Goal: Check status: Check status

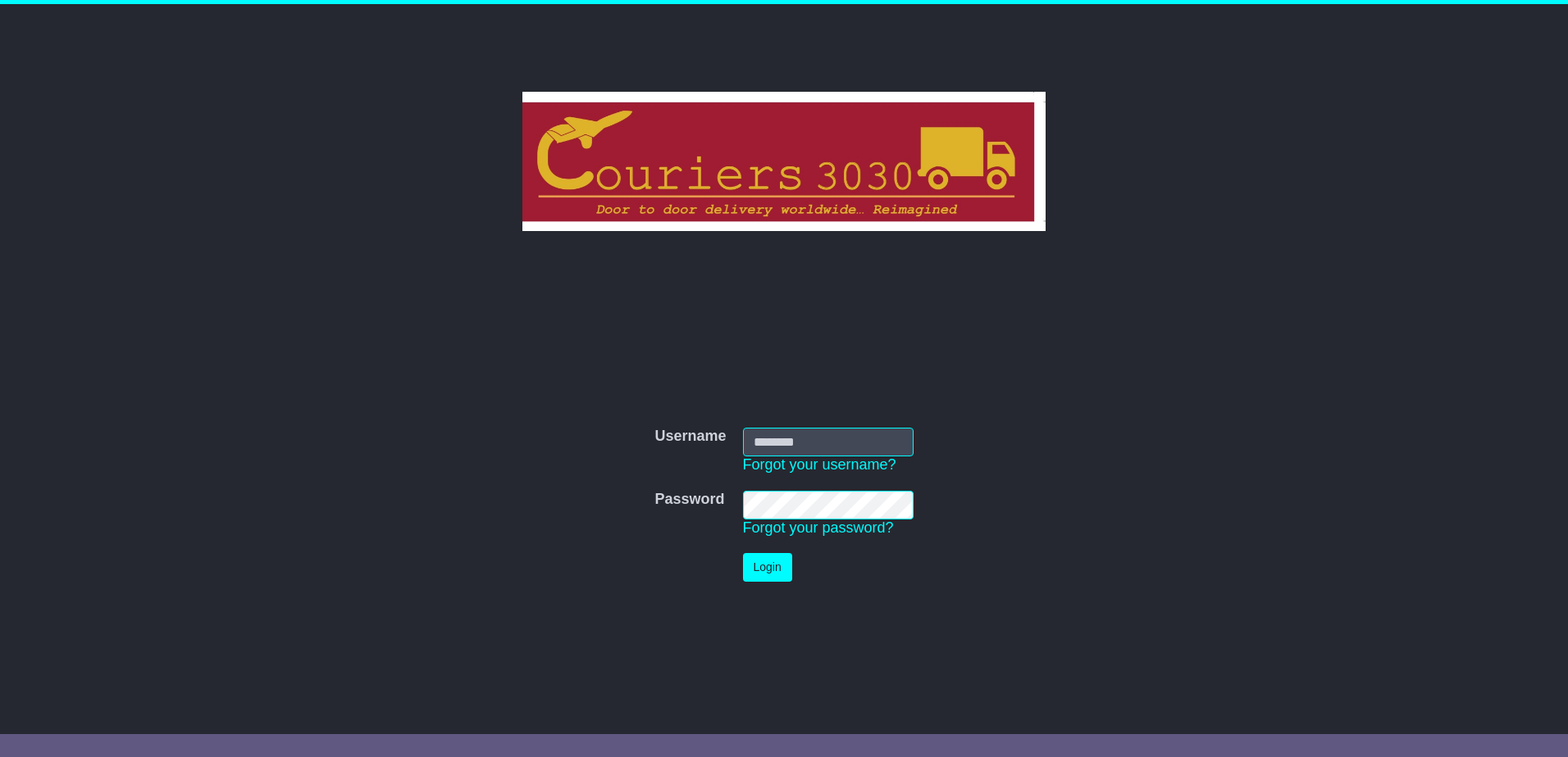
type input "********"
click at [755, 565] on button "Login" at bounding box center [768, 568] width 49 height 29
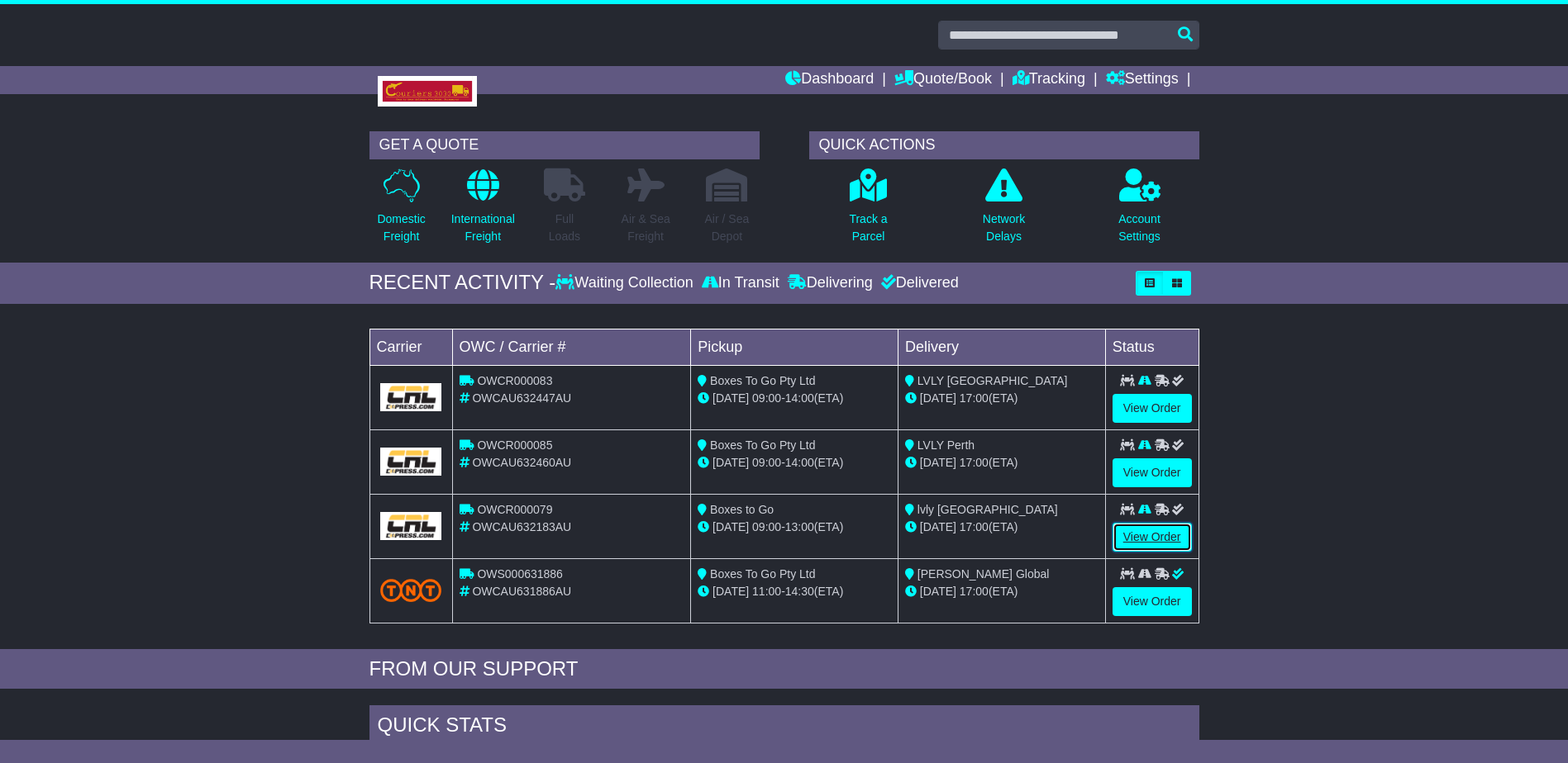
click at [1147, 535] on link "View Order" at bounding box center [1152, 537] width 80 height 29
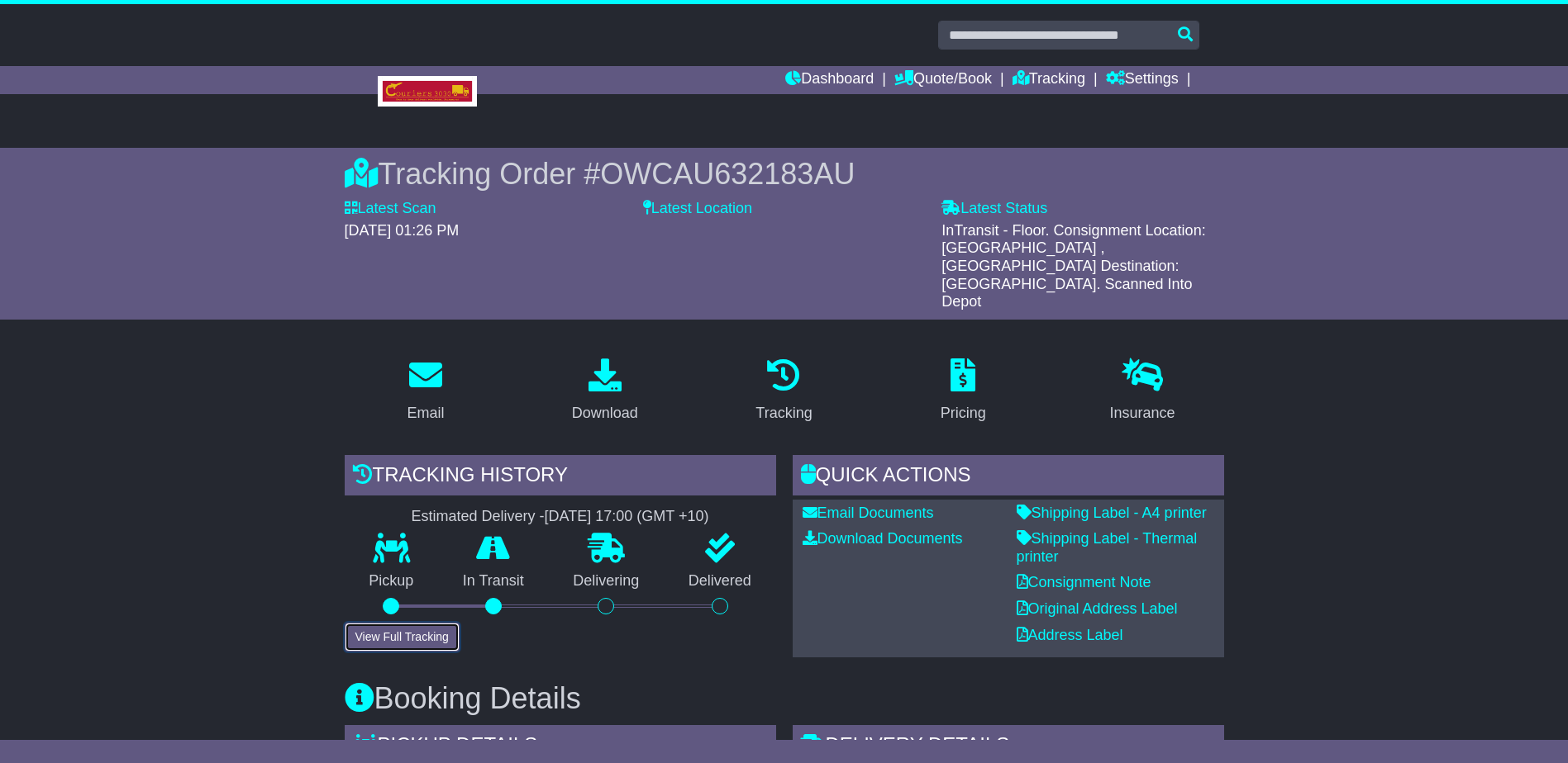
click at [386, 623] on button "View Full Tracking" at bounding box center [402, 637] width 115 height 29
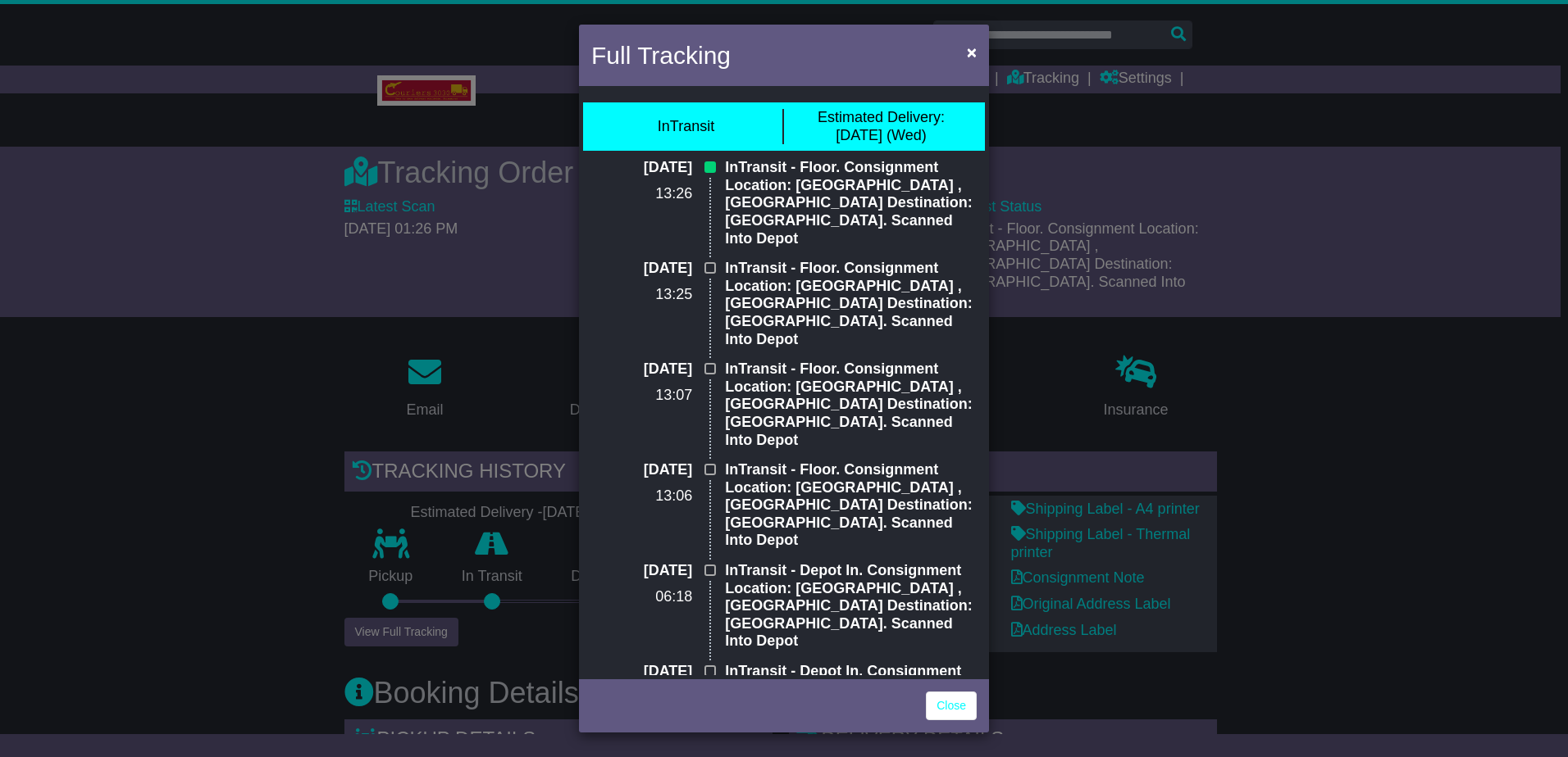
click at [257, 386] on div "Full Tracking × InTransit Estimated Delivery: 13 Aug (Wed) 12 Aug 2025 13:26 In…" at bounding box center [784, 378] width 1568 height 757
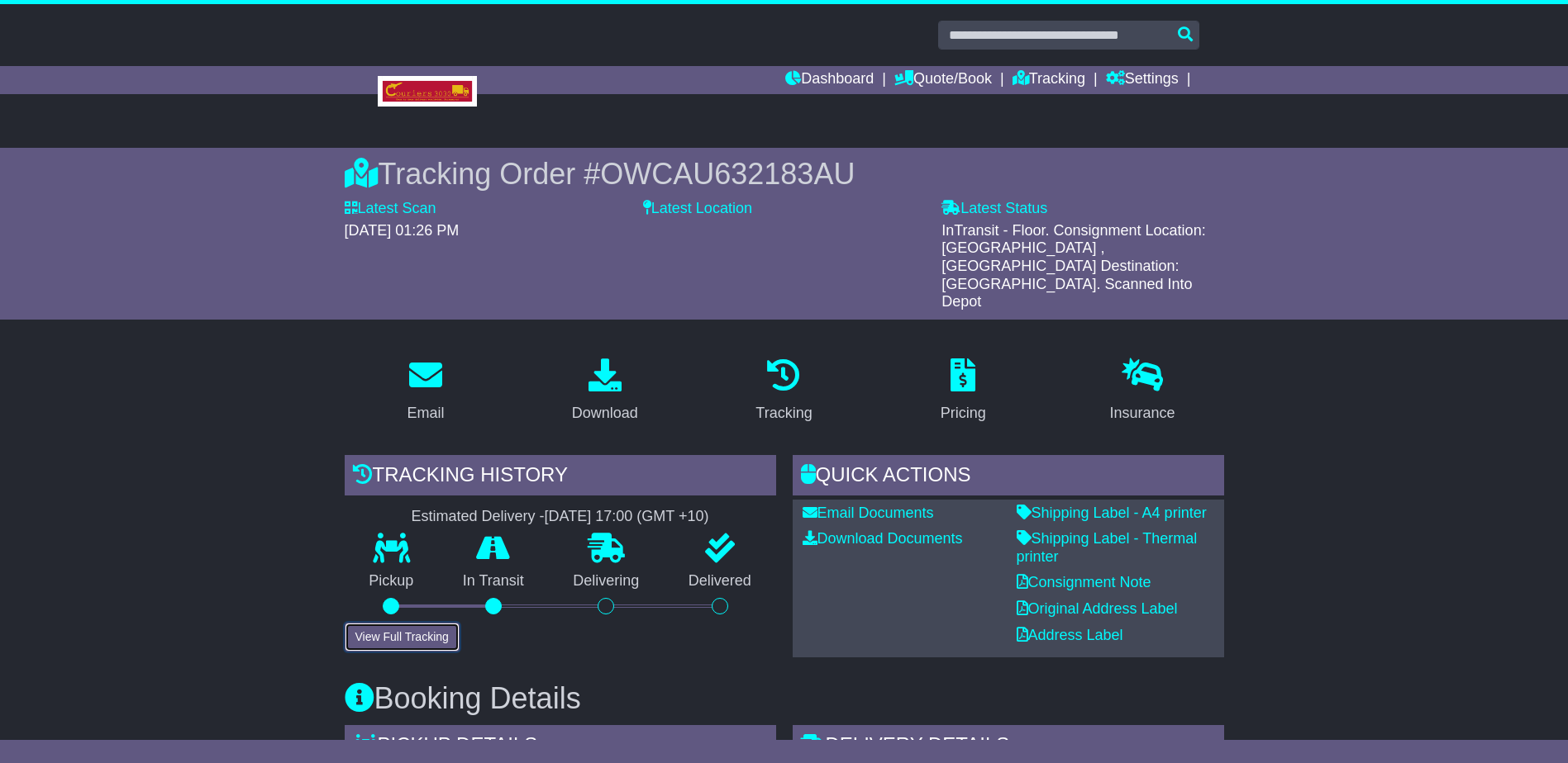
click at [411, 623] on button "View Full Tracking" at bounding box center [402, 637] width 115 height 29
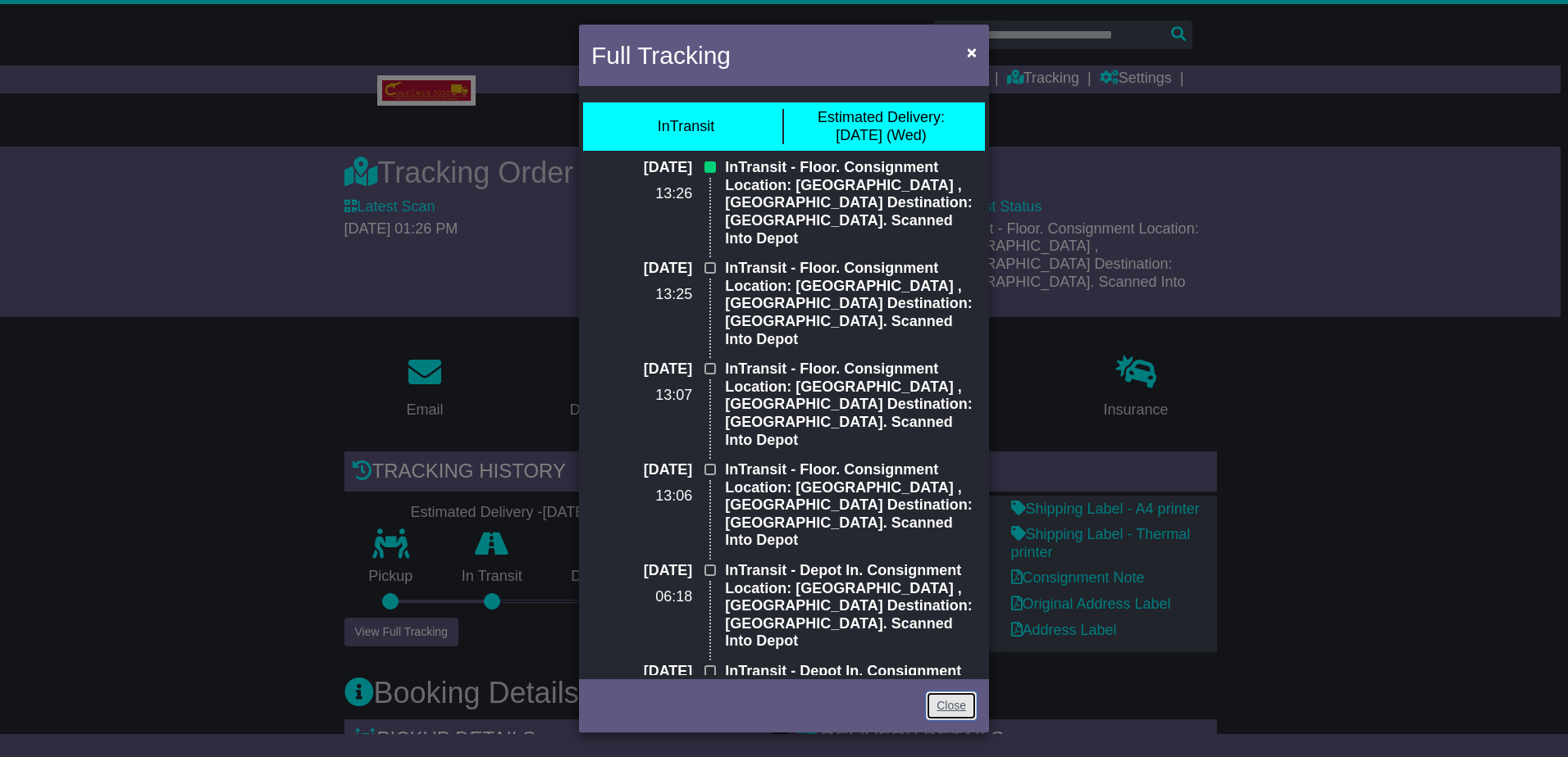
click at [946, 700] on link "Close" at bounding box center [951, 706] width 50 height 29
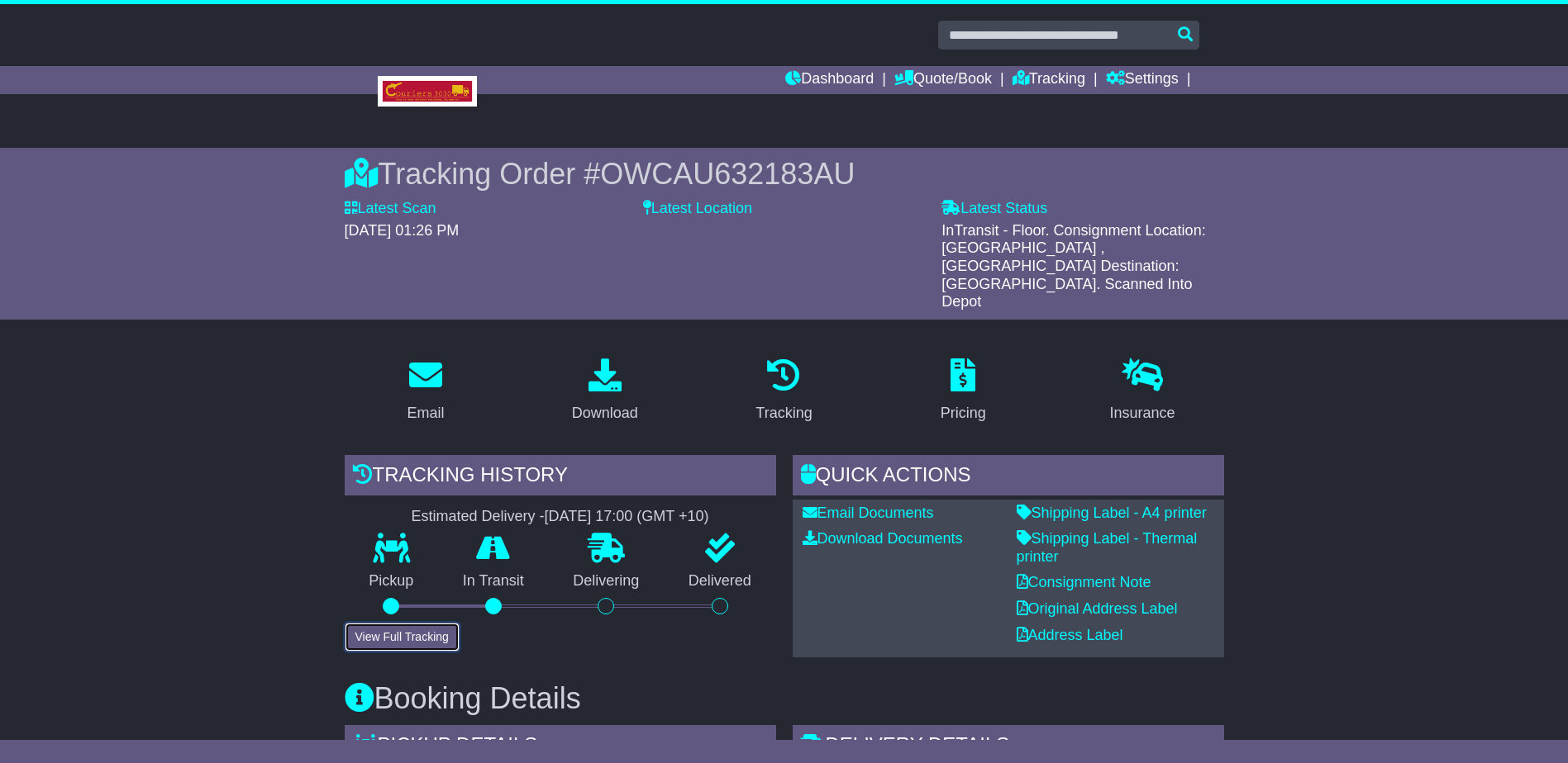
click at [400, 623] on button "View Full Tracking" at bounding box center [402, 637] width 115 height 29
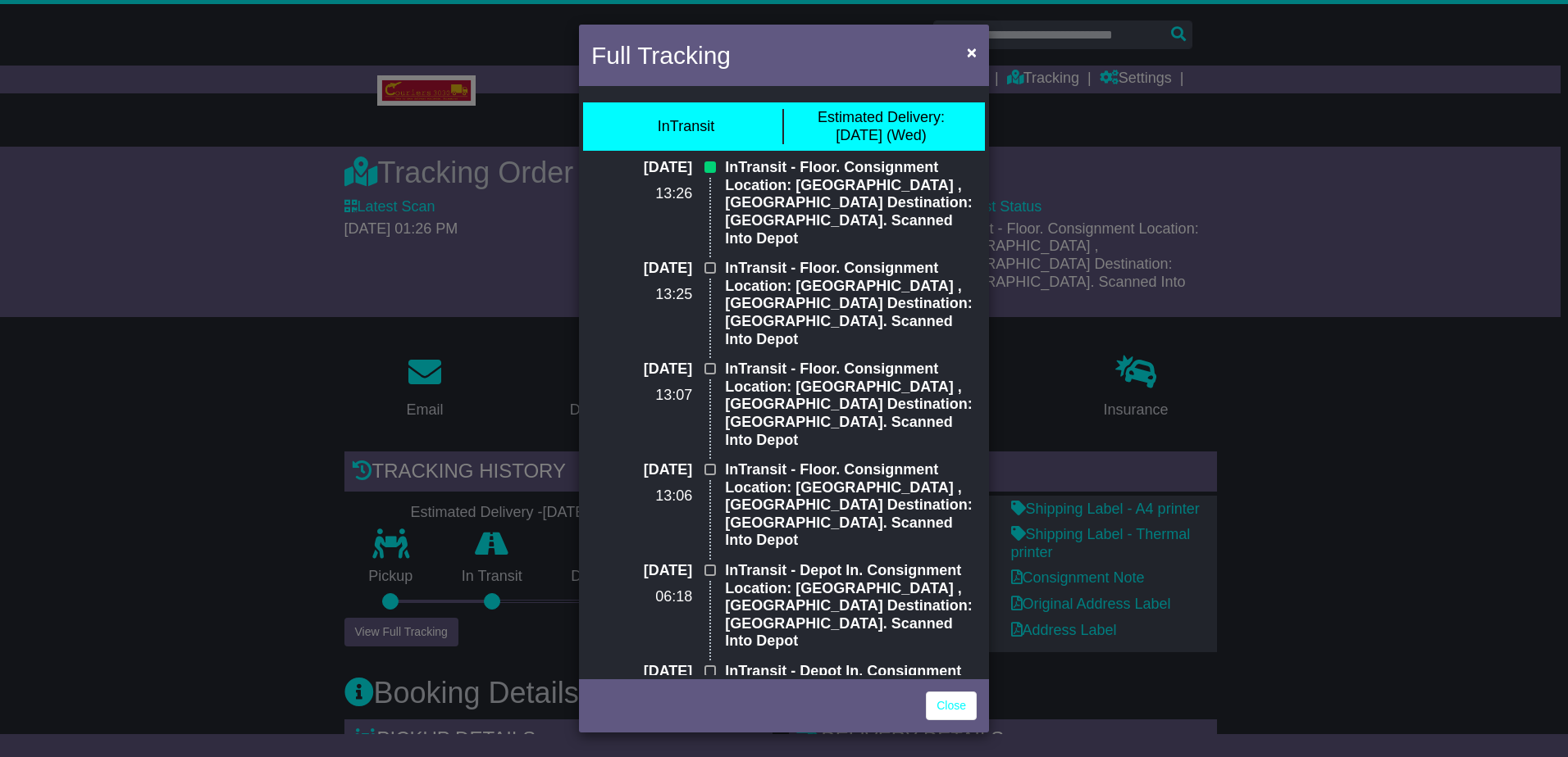
click at [175, 501] on div "Full Tracking × InTransit Estimated Delivery: 13 Aug (Wed) 12 Aug 2025 13:26 In…" at bounding box center [784, 378] width 1568 height 757
